Goal: Task Accomplishment & Management: Complete application form

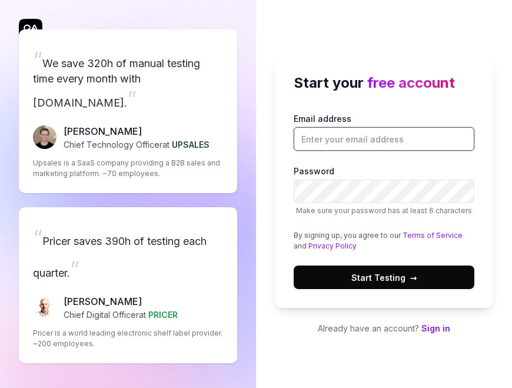
click at [327, 137] on input "Email address" at bounding box center [384, 139] width 181 height 24
type input "[EMAIL_ADDRESS][DOMAIN_NAME]"
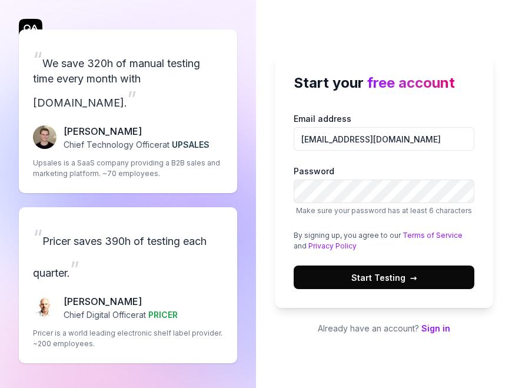
click at [364, 221] on div "Email address [EMAIL_ADDRESS][DOMAIN_NAME] Password Make sure your password has…" at bounding box center [384, 200] width 181 height 177
click at [393, 216] on div "Email address [EMAIL_ADDRESS][DOMAIN_NAME] Password Make sure your password has…" at bounding box center [384, 200] width 181 height 177
click at [382, 281] on span "Start Testing →" at bounding box center [385, 277] width 66 height 12
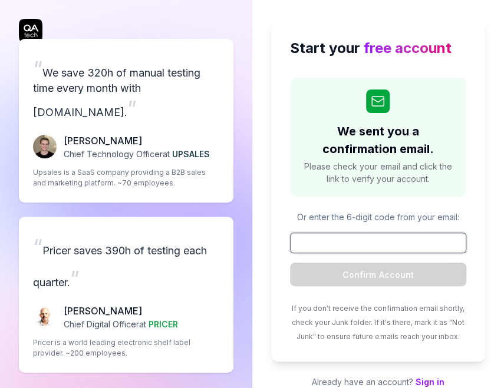
paste input "310608"
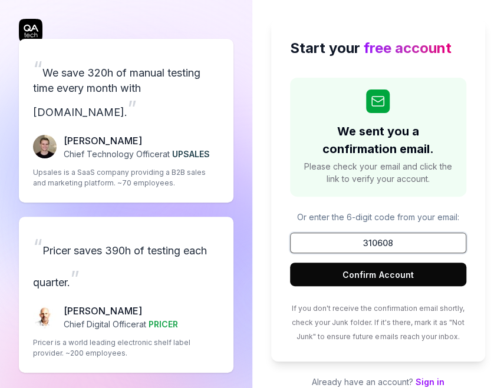
type input "310608"
click at [385, 272] on button "Confirm Account" at bounding box center [378, 275] width 177 height 24
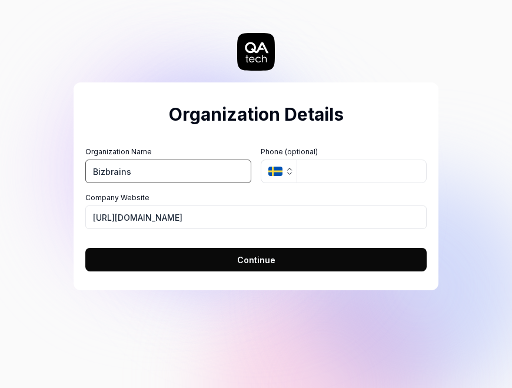
type input "Bizbrains"
click at [268, 257] on span "Continue" at bounding box center [256, 260] width 38 height 12
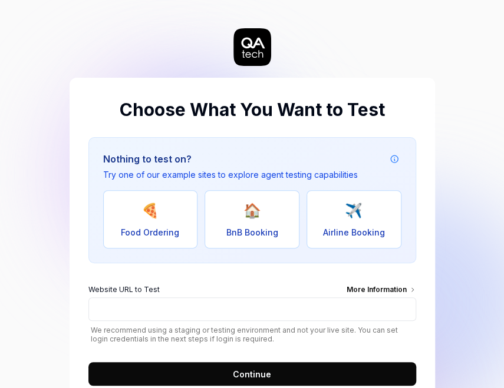
scroll to position [44, 0]
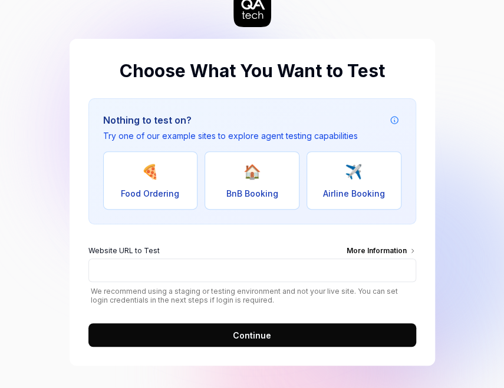
click at [479, 153] on div "Choose What You Want to Test Nothing to test on? Try one of our example sites t…" at bounding box center [252, 172] width 504 height 433
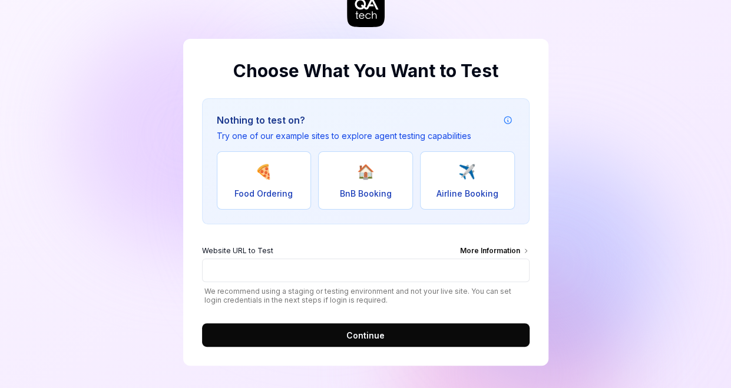
click at [481, 246] on div "More Information" at bounding box center [494, 252] width 69 height 13
click at [481, 259] on input "Website URL to Test More Information" at bounding box center [365, 271] width 327 height 24
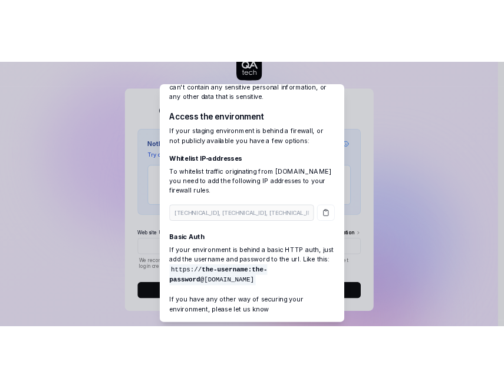
scroll to position [99, 0]
